Goal: Navigation & Orientation: Find specific page/section

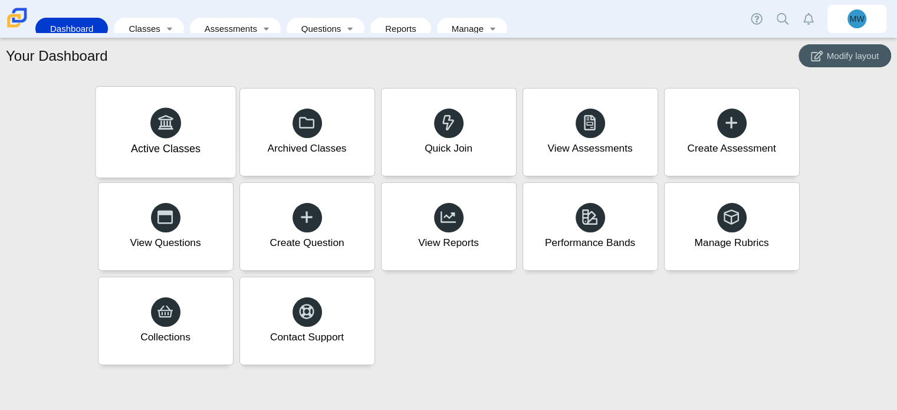
click at [153, 113] on div at bounding box center [165, 122] width 31 height 31
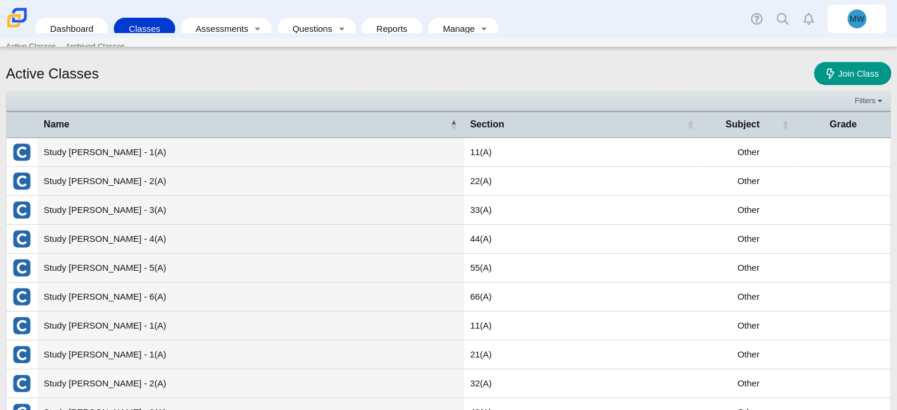
scroll to position [50, 0]
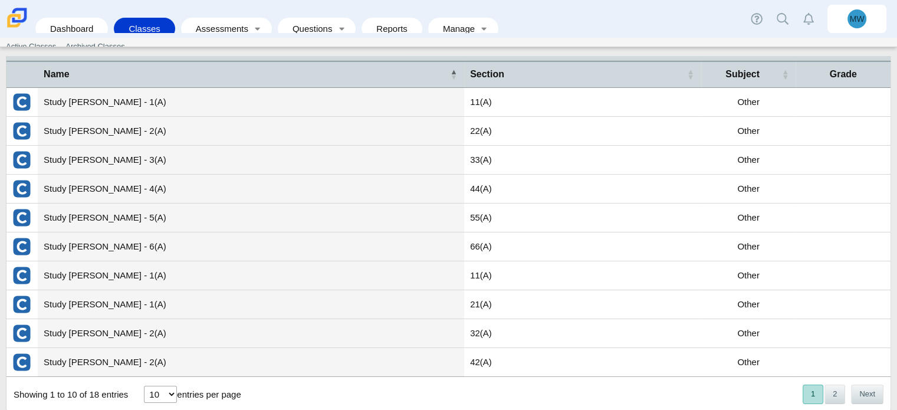
click at [415, 265] on td "Study Hall - Willoughby - 1(A)" at bounding box center [251, 275] width 426 height 29
click at [94, 25] on link "Dashboard" at bounding box center [71, 29] width 61 height 22
